Goal: Check status: Check status

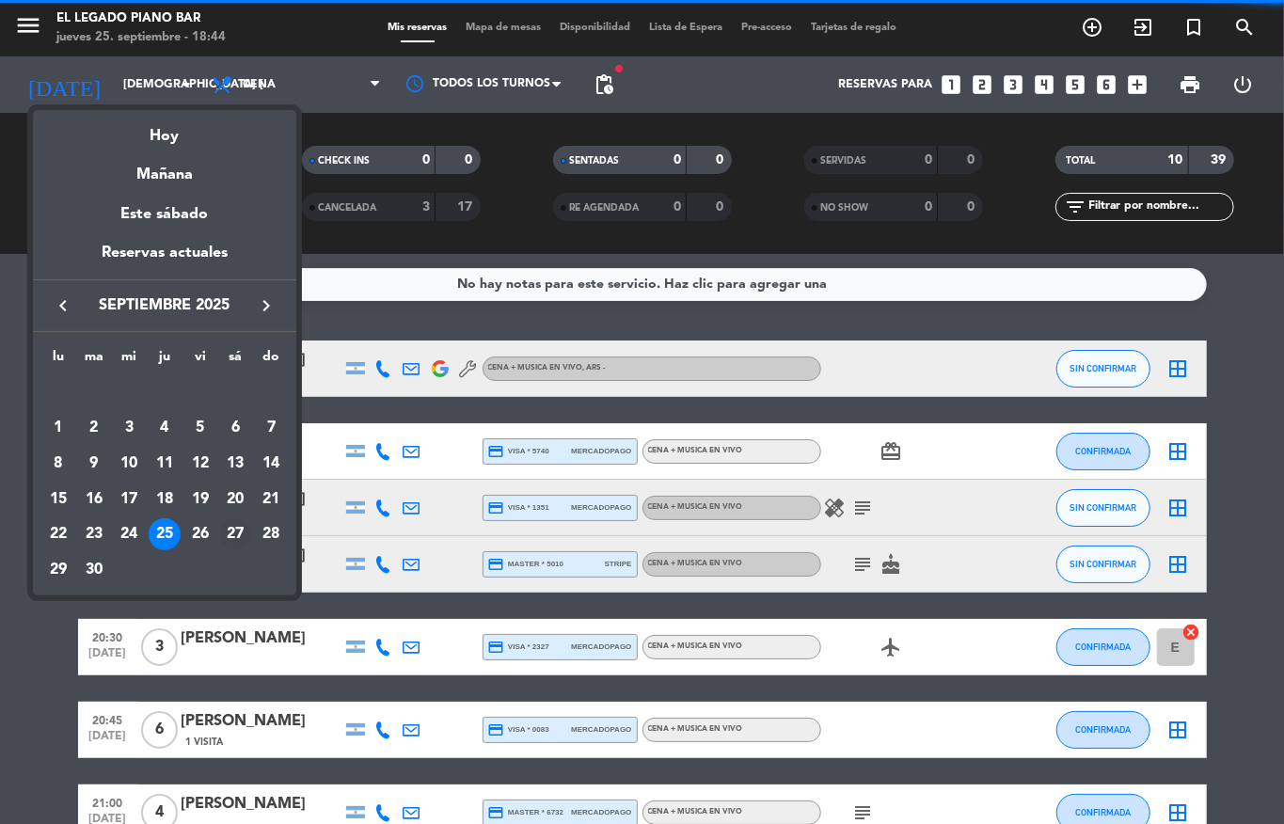
click at [235, 536] on div "27" at bounding box center [235, 534] width 32 height 32
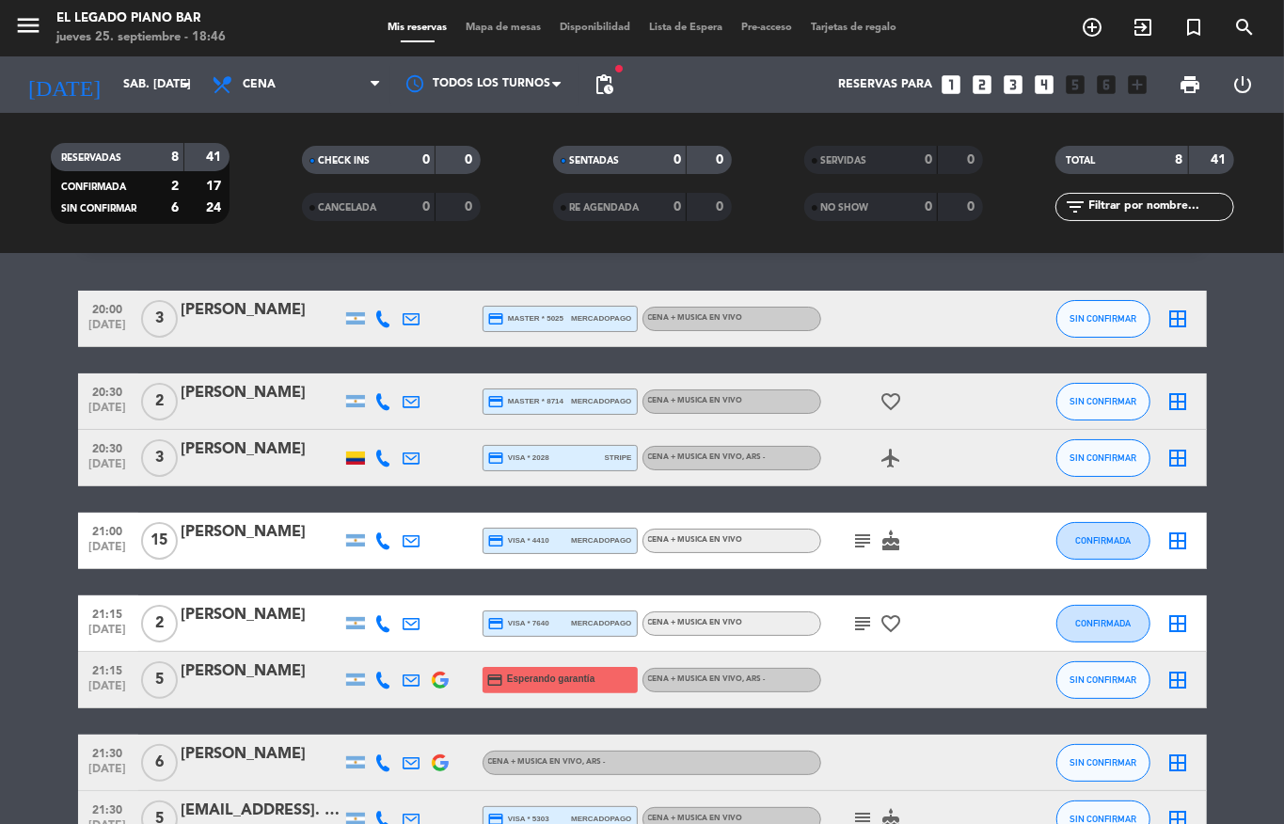
scroll to position [53, 0]
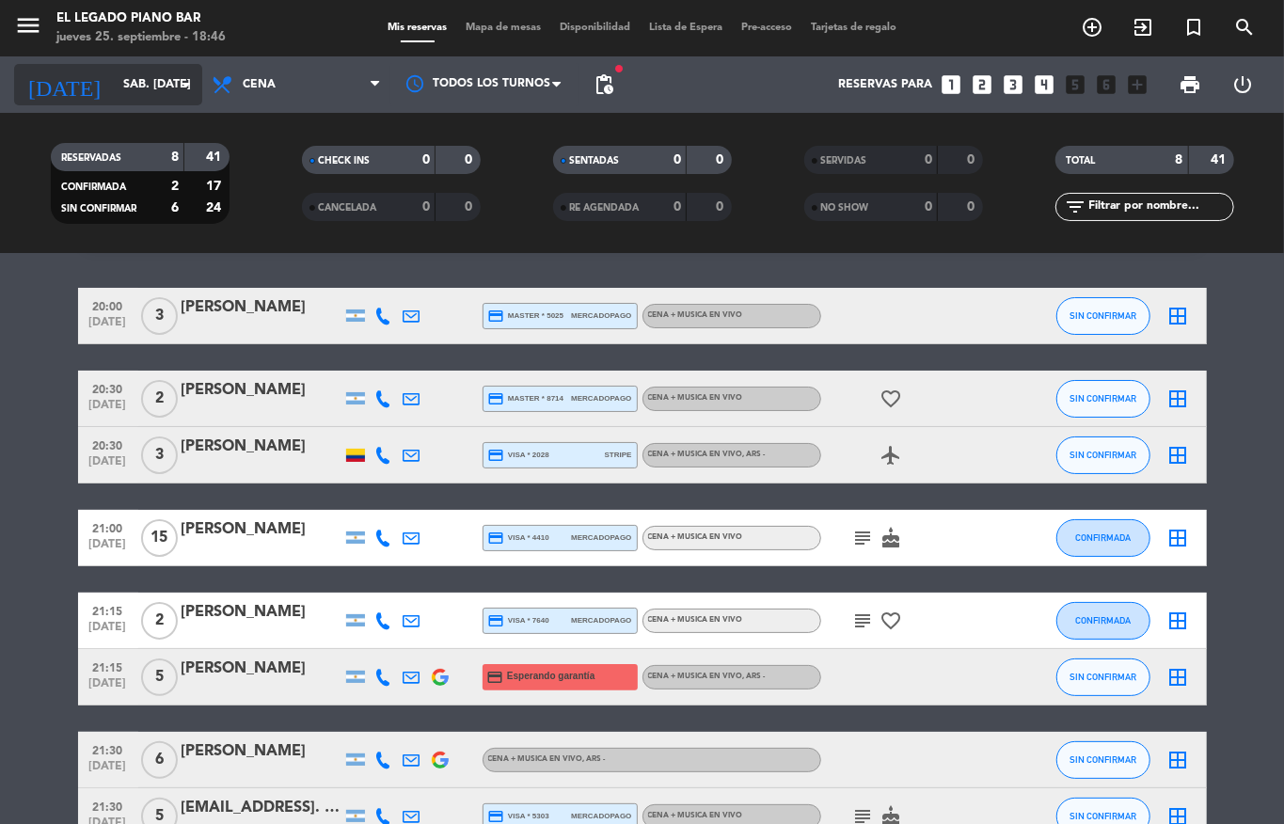
click at [122, 72] on input "sáb. [DATE]" at bounding box center [193, 85] width 159 height 32
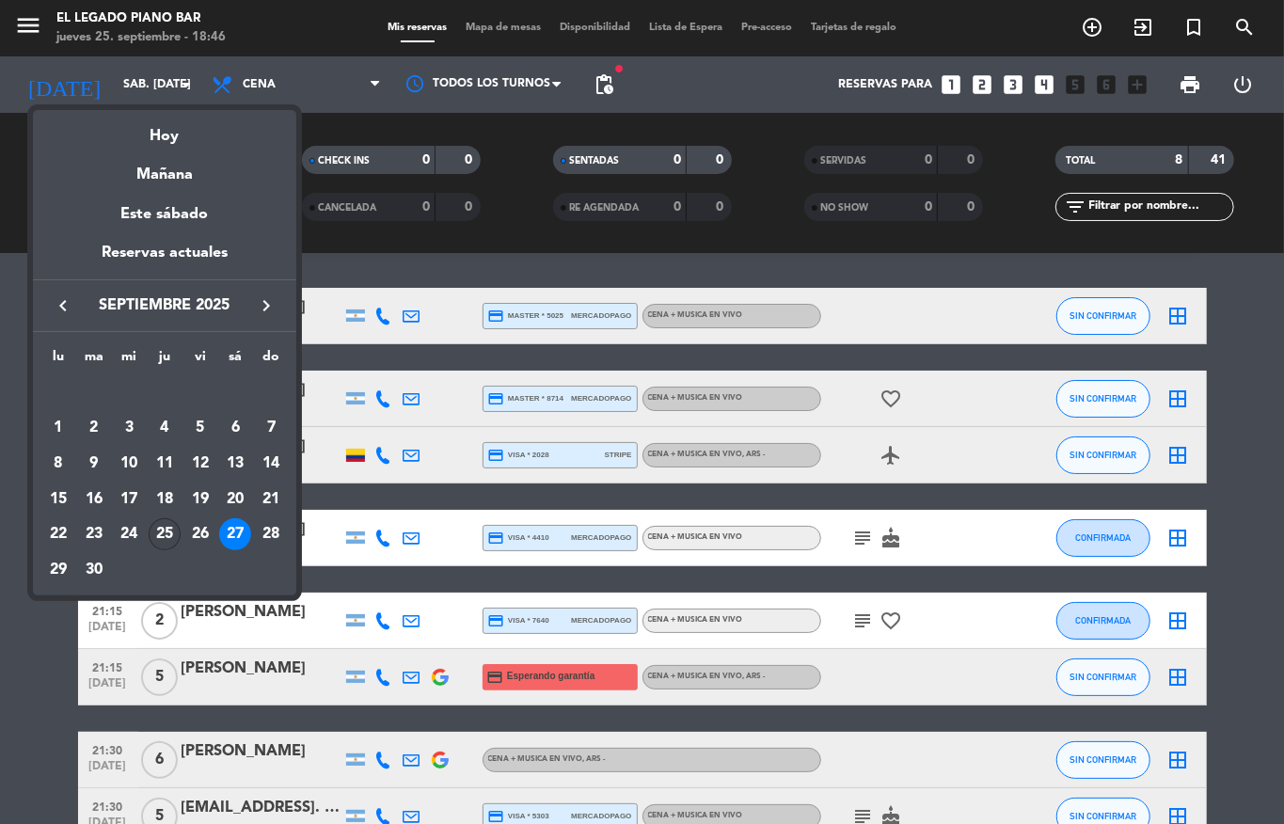
click at [164, 532] on div "25" at bounding box center [165, 534] width 32 height 32
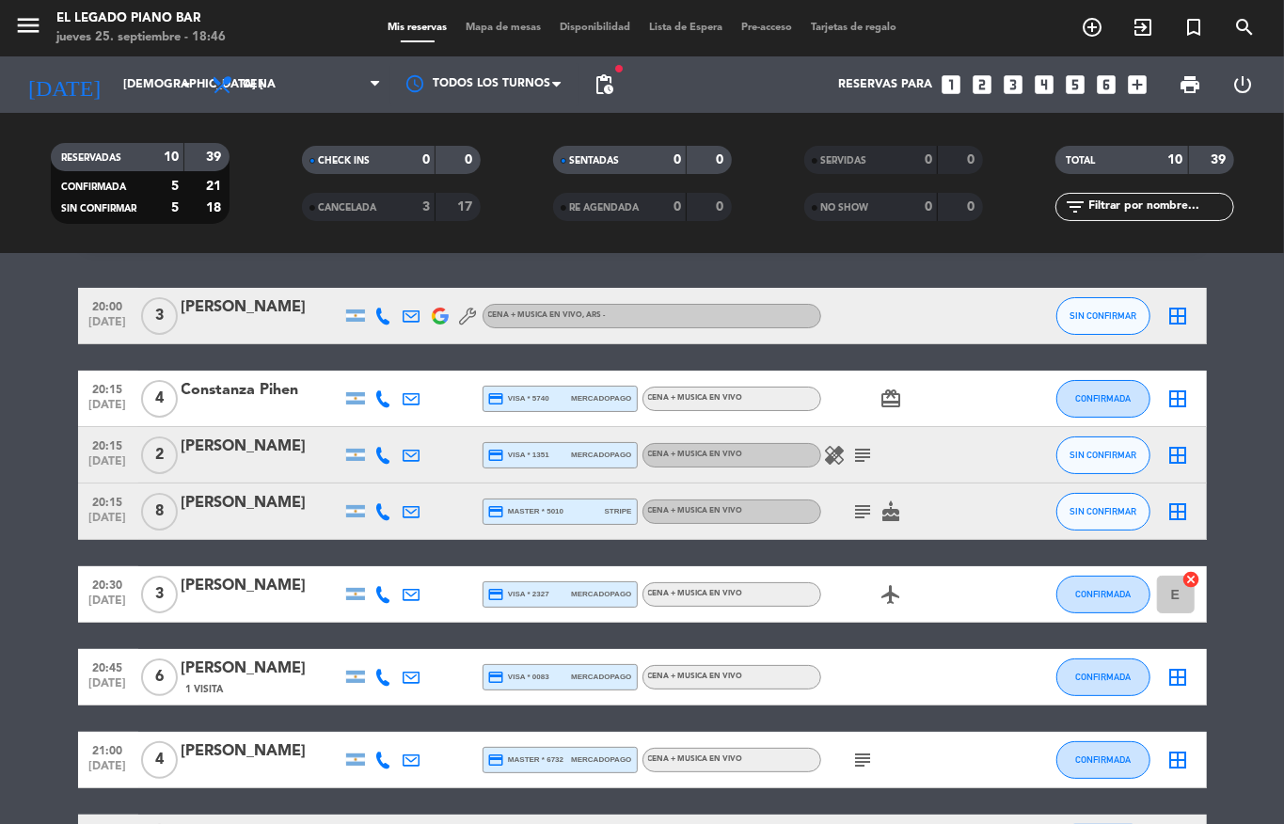
scroll to position [106, 0]
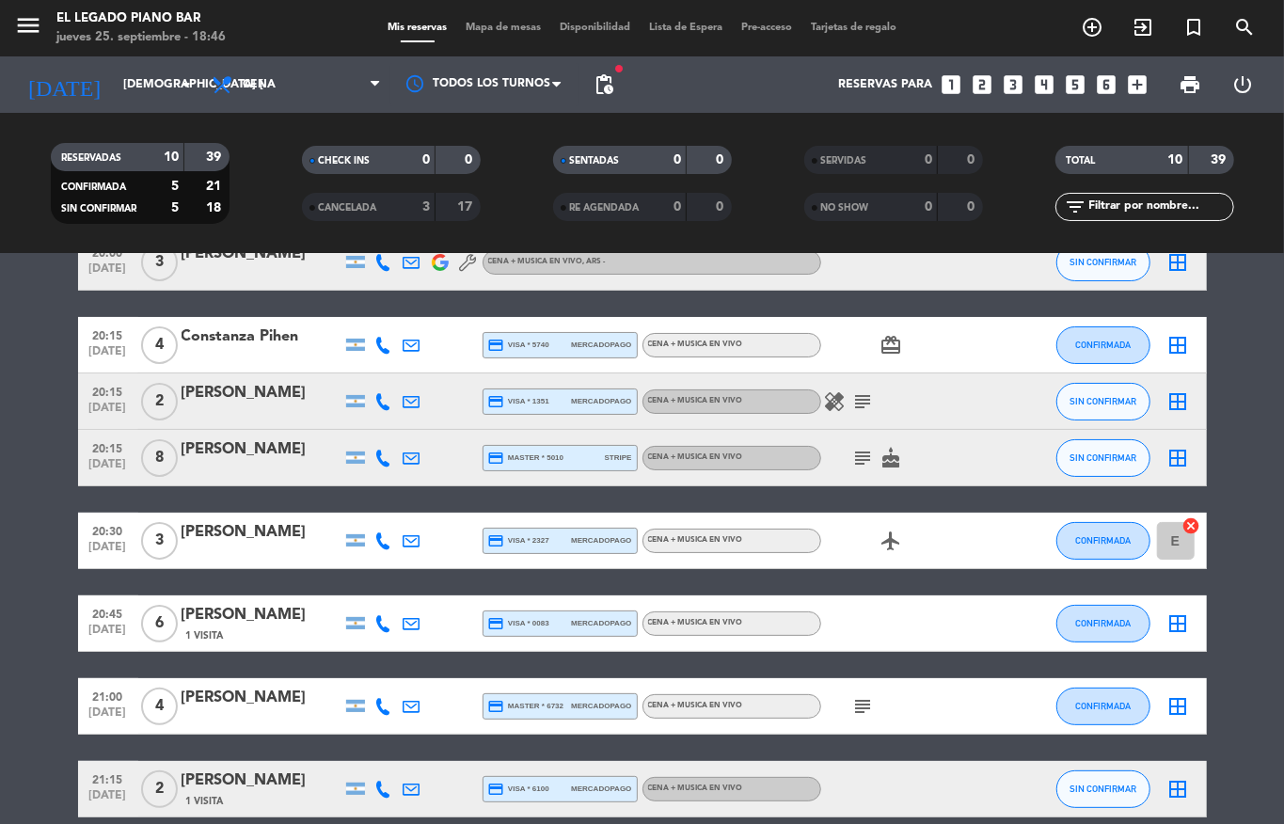
click at [843, 414] on div "healing subject" at bounding box center [905, 400] width 169 height 55
click at [854, 401] on icon "subject" at bounding box center [863, 401] width 23 height 23
drag, startPoint x: 854, startPoint y: 407, endPoint x: 850, endPoint y: 459, distance: 51.9
click at [852, 459] on icon "subject" at bounding box center [863, 458] width 23 height 23
click at [852, 402] on icon "subject" at bounding box center [863, 401] width 23 height 23
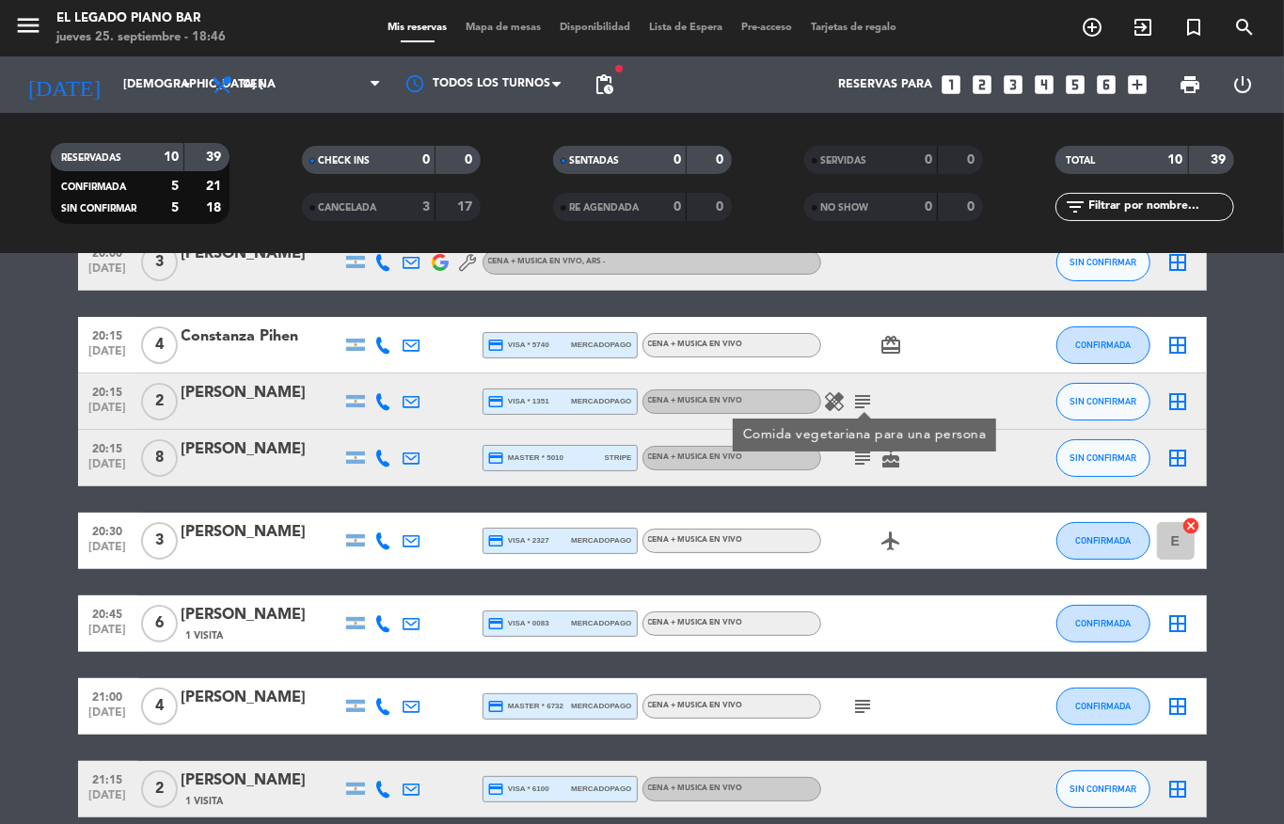
click at [852, 402] on icon "subject" at bounding box center [863, 401] width 23 height 23
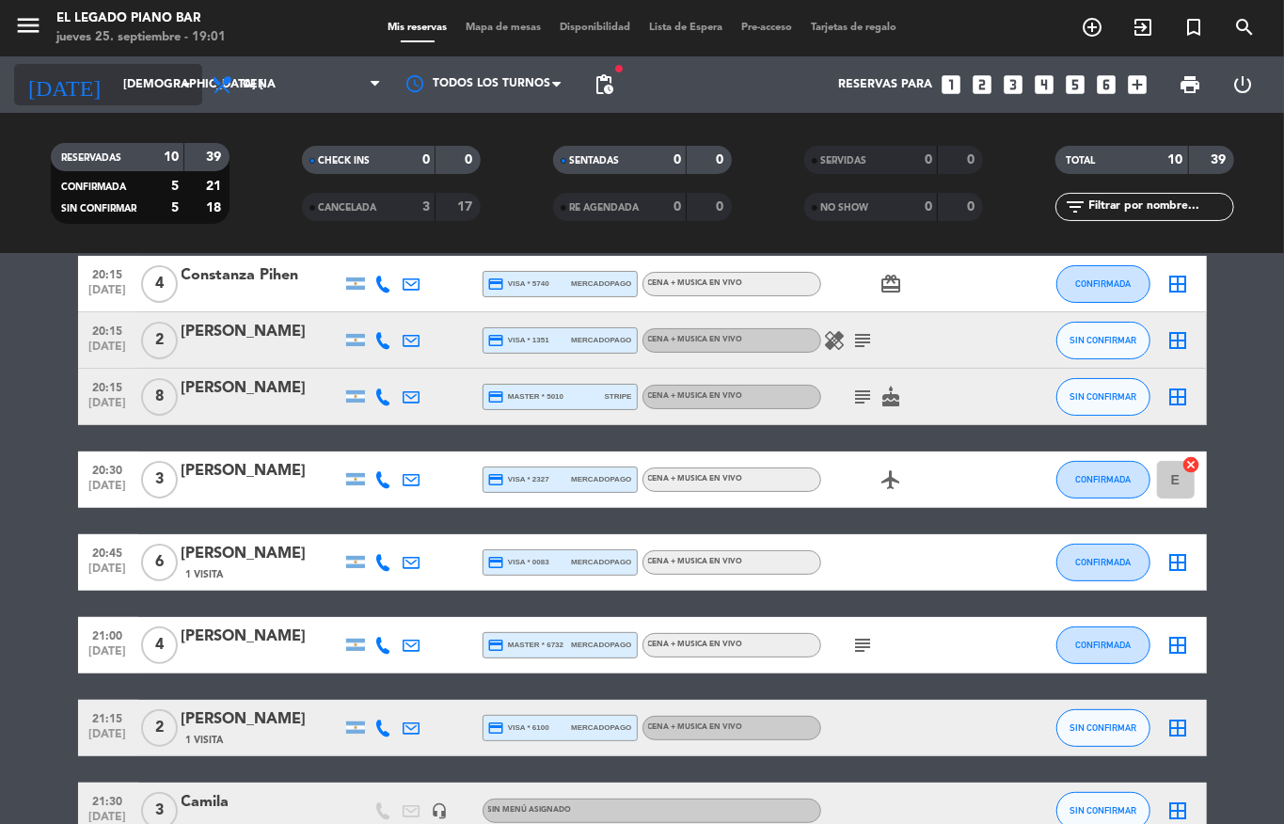
click at [136, 79] on input "[DEMOGRAPHIC_DATA] [DATE]" at bounding box center [193, 85] width 159 height 32
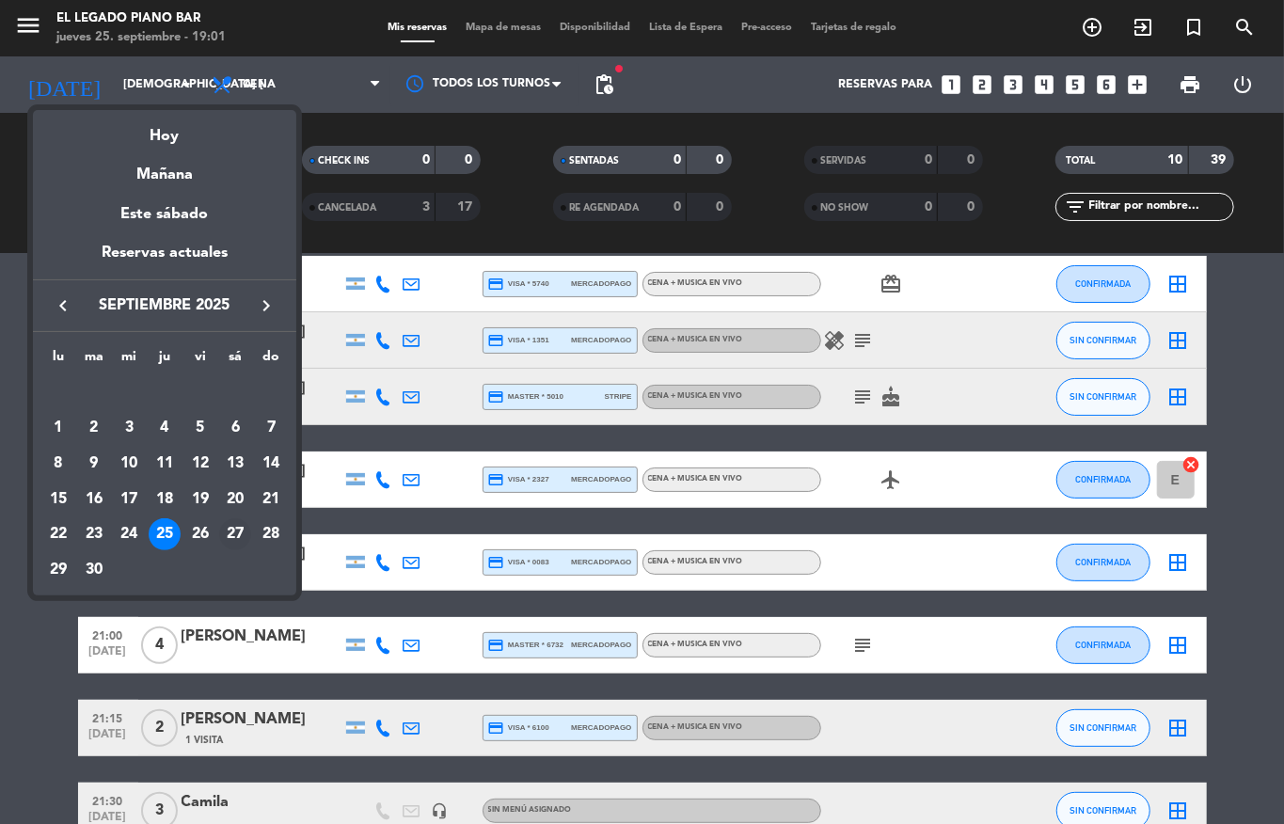
click at [242, 536] on div "27" at bounding box center [235, 534] width 32 height 32
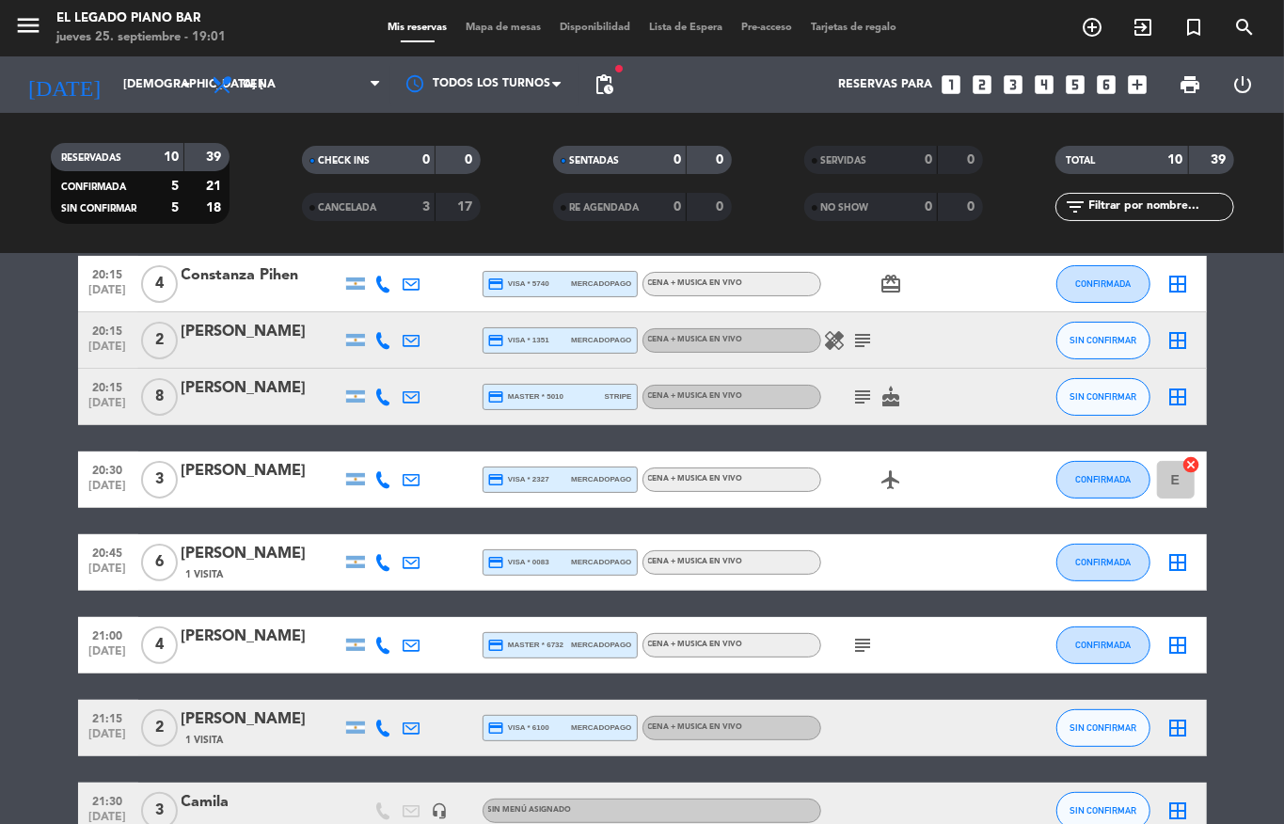
type input "sáb. [DATE]"
